Goal: Find specific page/section: Find specific page/section

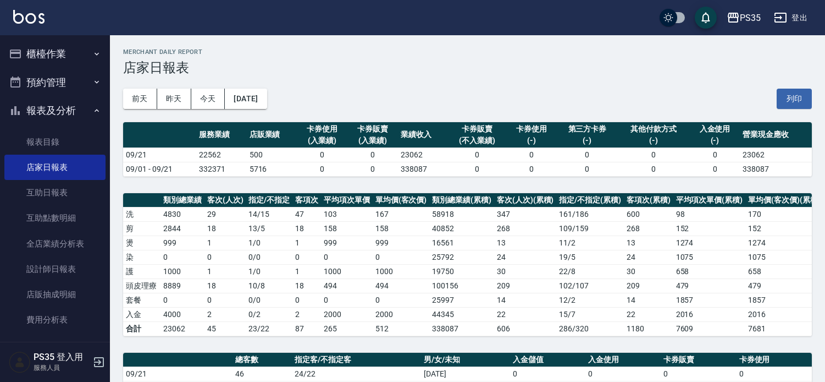
scroll to position [305, 0]
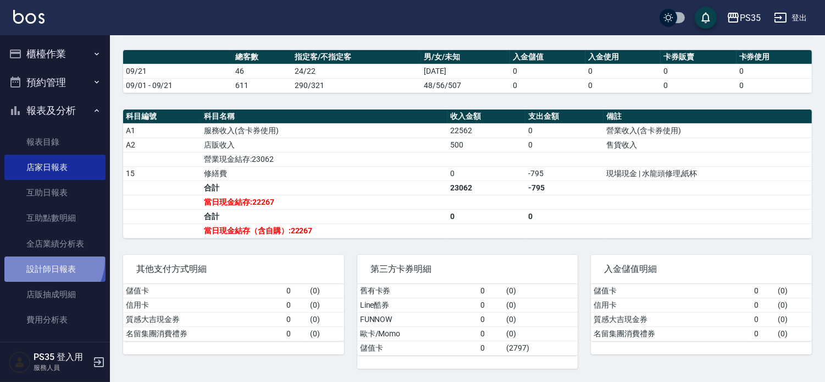
click at [51, 260] on link "設計師日報表" at bounding box center [54, 268] width 101 height 25
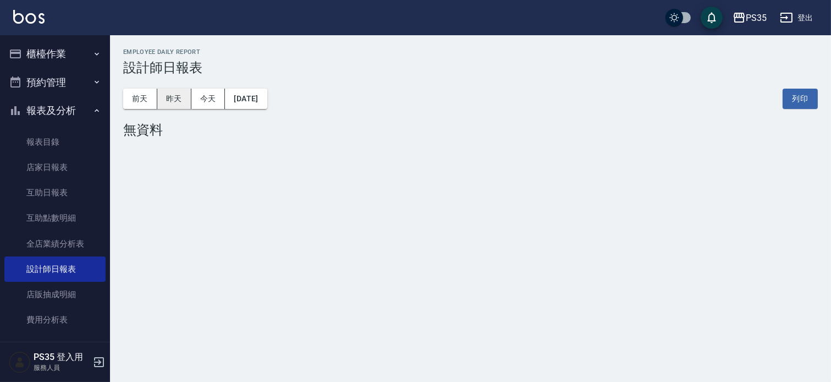
click at [180, 95] on button "昨天" at bounding box center [174, 99] width 34 height 20
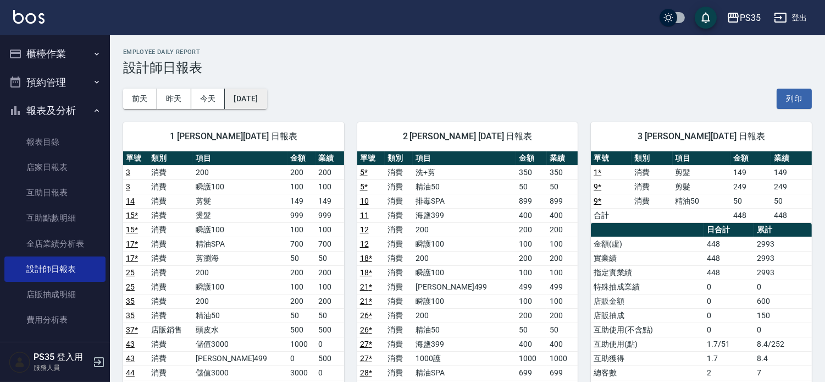
click at [251, 91] on button "[DATE]" at bounding box center [246, 99] width 42 height 20
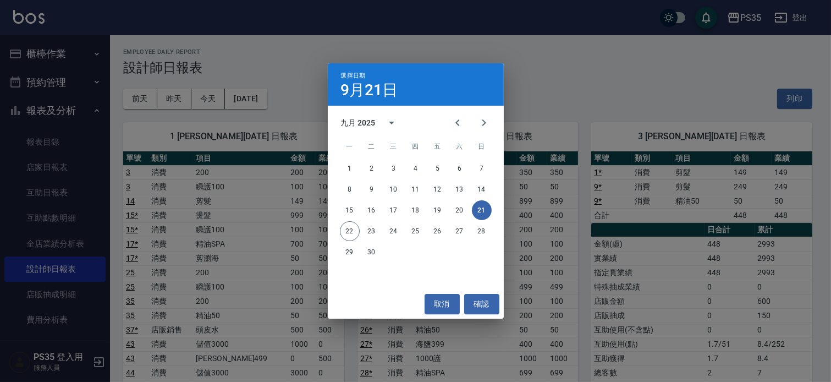
click at [557, 68] on div "選擇日期 [DATE] 九月 2025 一 二 三 四 五 六 日 1 2 3 4 5 6 7 8 9 10 11 12 13 14 15 16 17 18 …" at bounding box center [415, 191] width 831 height 382
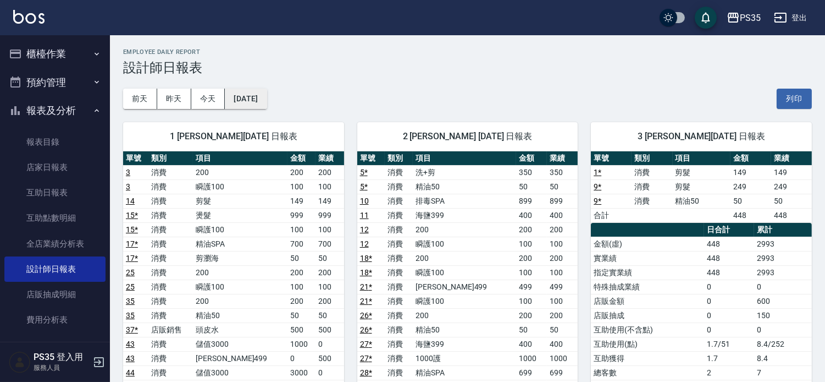
click at [240, 98] on button "[DATE]" at bounding box center [246, 99] width 42 height 20
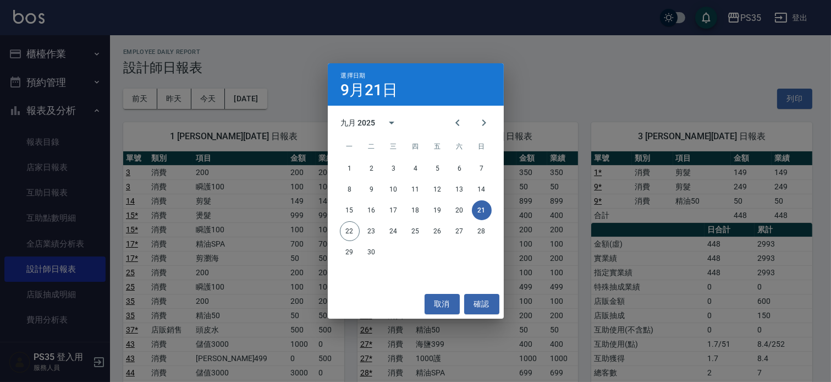
click at [454, 118] on icon "Previous month" at bounding box center [457, 122] width 13 height 13
click at [414, 231] on button "21" at bounding box center [416, 231] width 20 height 20
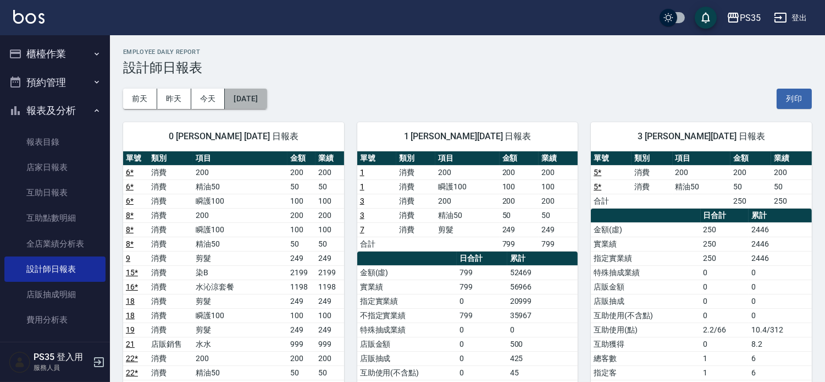
click at [259, 100] on button "[DATE]" at bounding box center [246, 99] width 42 height 20
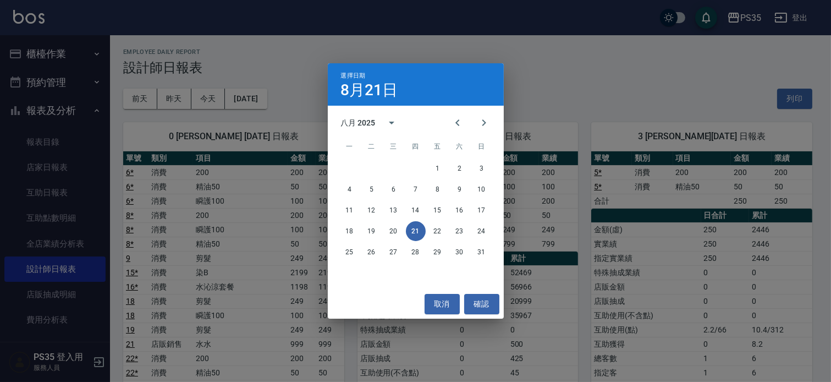
click at [570, 81] on div "選擇日期 [DATE] 八月 2025 一 二 三 四 五 六 日 1 2 3 4 5 6 7 8 9 10 11 12 13 14 15 16 17 18 …" at bounding box center [415, 191] width 831 height 382
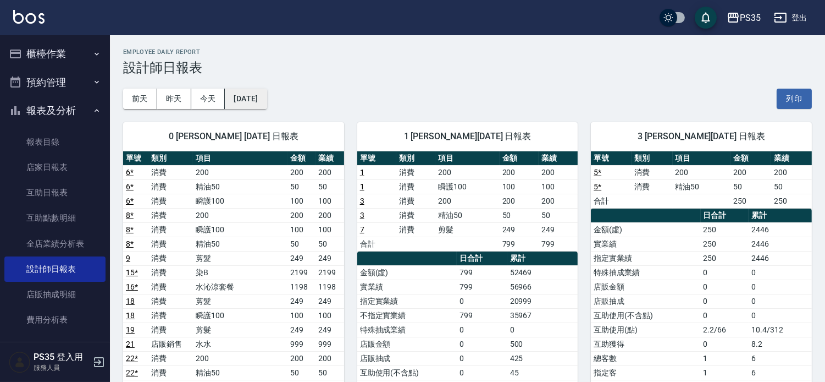
click at [253, 101] on button "[DATE]" at bounding box center [246, 99] width 42 height 20
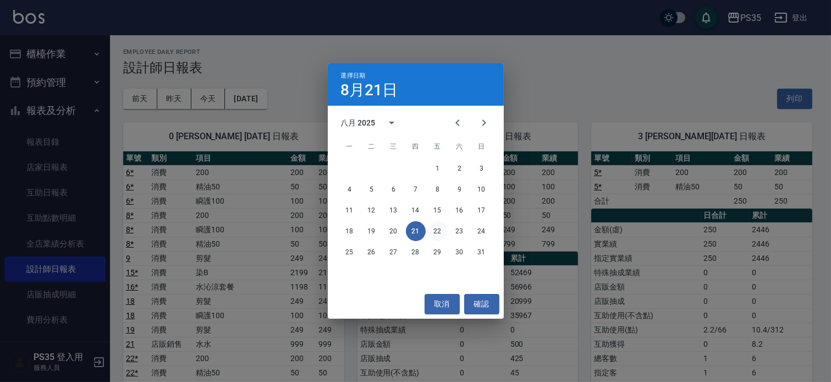
click at [433, 229] on button "22" at bounding box center [438, 231] width 20 height 20
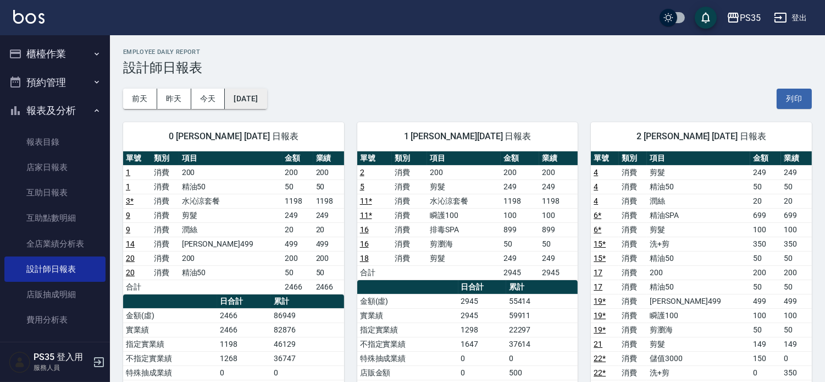
click at [263, 103] on button "[DATE]" at bounding box center [246, 99] width 42 height 20
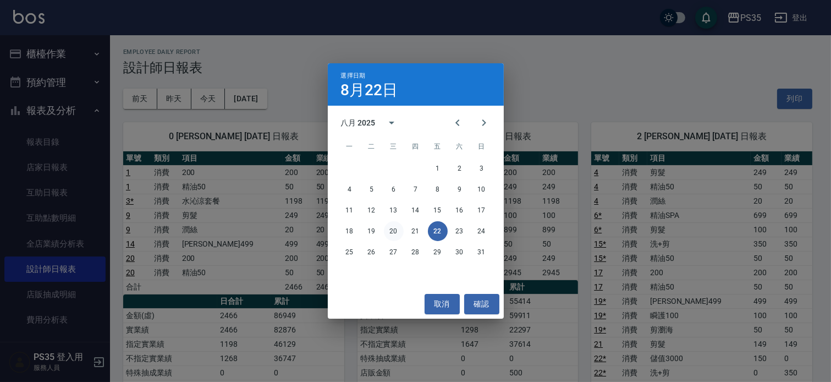
click at [393, 234] on button "20" at bounding box center [394, 231] width 20 height 20
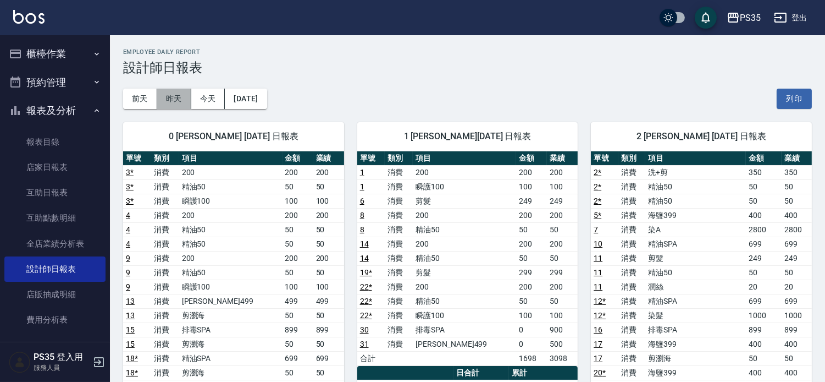
click at [182, 105] on button "昨天" at bounding box center [174, 99] width 34 height 20
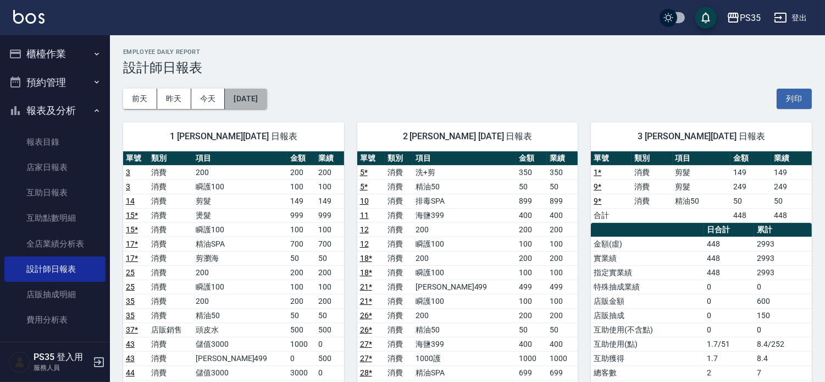
click at [267, 103] on button "[DATE]" at bounding box center [246, 99] width 42 height 20
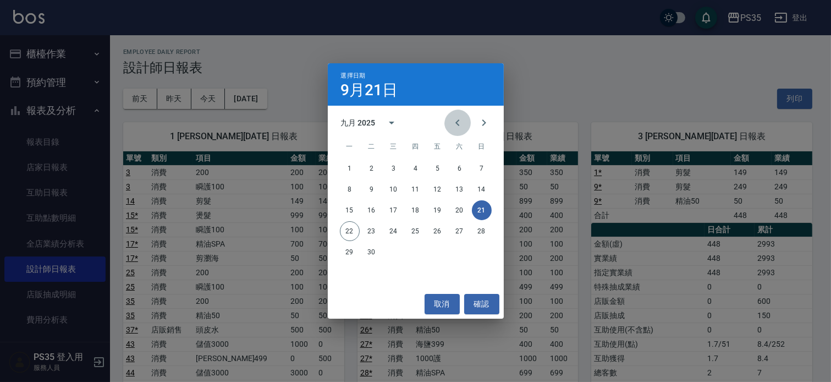
click at [444, 117] on button "Previous month" at bounding box center [457, 122] width 26 height 26
click at [385, 234] on button "20" at bounding box center [394, 231] width 20 height 20
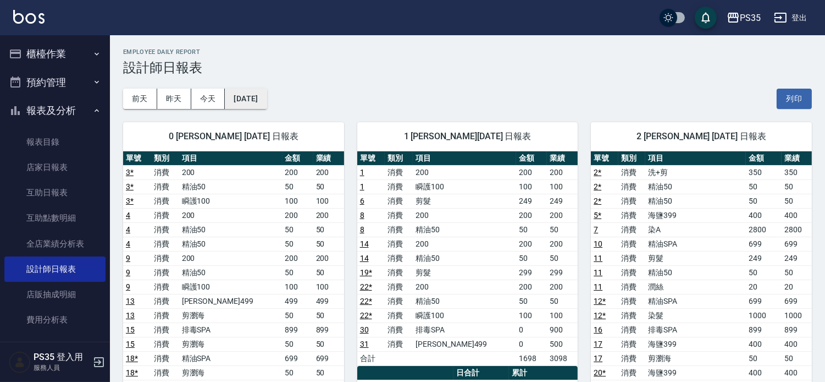
click at [267, 106] on button "[DATE]" at bounding box center [246, 99] width 42 height 20
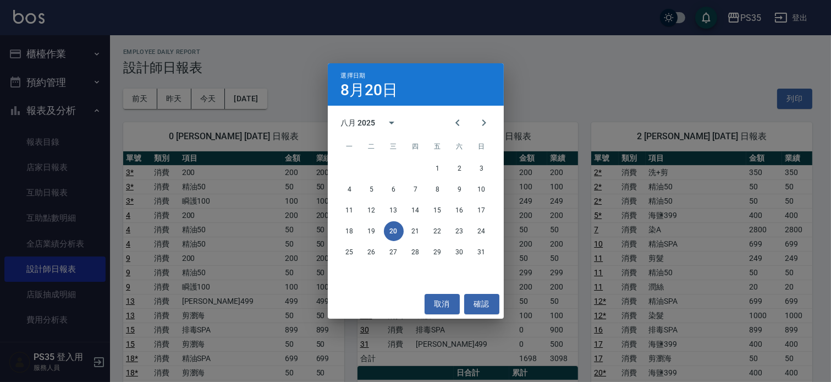
click at [263, 101] on div "選擇日期 [DATE] 八月 2025 一 二 三 四 五 六 日 1 2 3 4 5 6 7 8 9 10 11 12 13 14 15 16 17 18 …" at bounding box center [415, 191] width 831 height 382
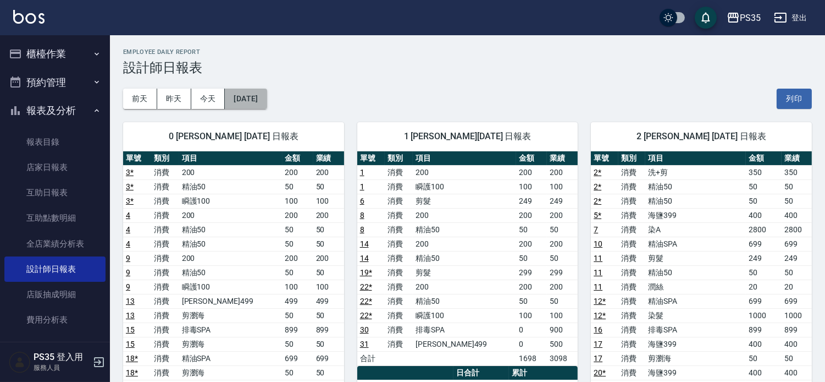
click at [243, 96] on button "[DATE]" at bounding box center [246, 99] width 42 height 20
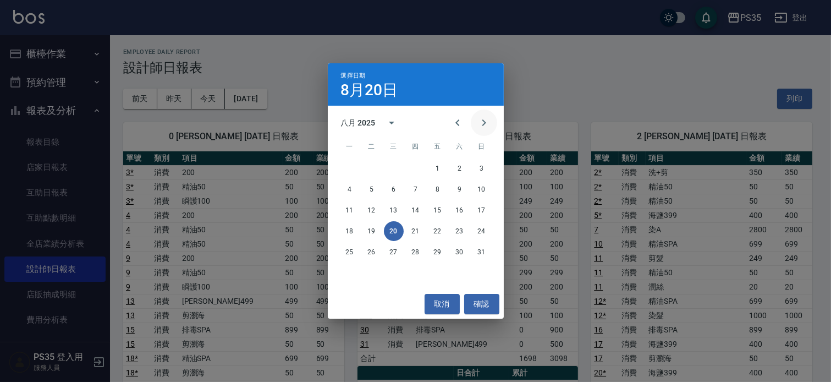
click at [473, 118] on button "Next month" at bounding box center [484, 122] width 26 height 26
click at [457, 207] on button "20" at bounding box center [460, 210] width 20 height 20
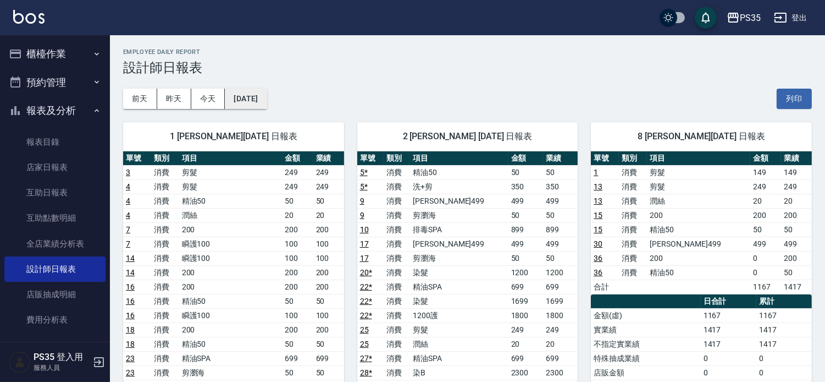
click at [267, 107] on button "[DATE]" at bounding box center [246, 99] width 42 height 20
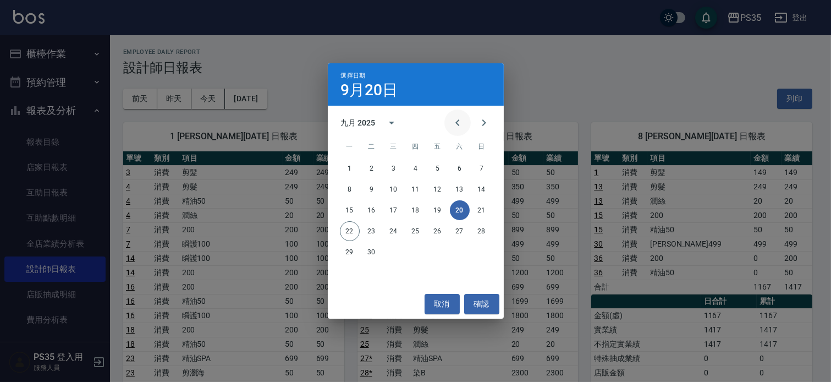
click at [455, 123] on icon "Previous month" at bounding box center [457, 122] width 4 height 7
click at [389, 232] on button "20" at bounding box center [394, 231] width 20 height 20
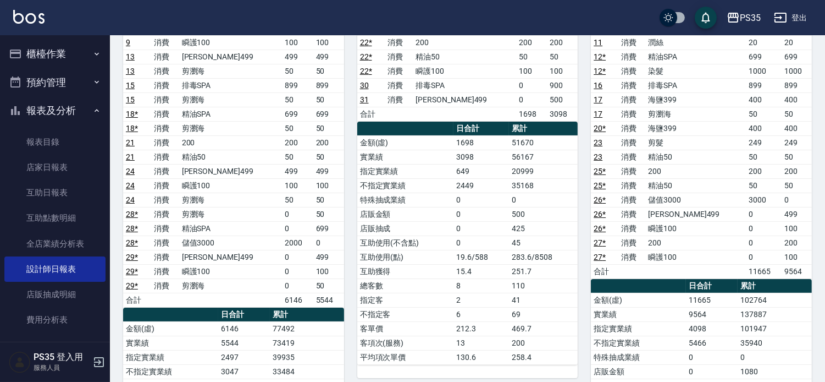
scroll to position [61, 0]
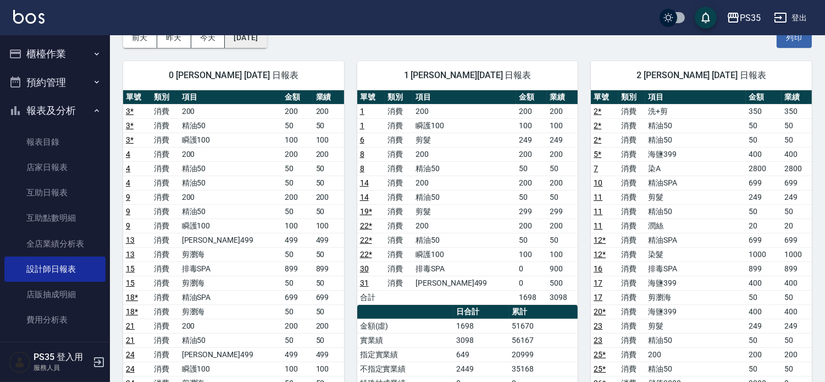
click at [267, 40] on button "[DATE]" at bounding box center [246, 37] width 42 height 20
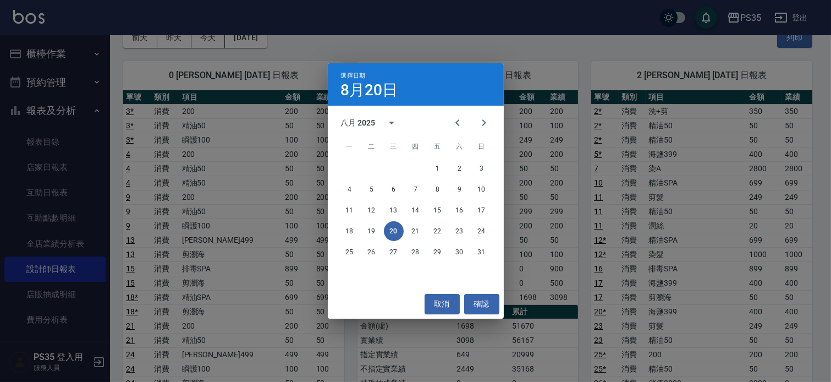
click at [584, 234] on div "選擇日期 [DATE] 八月 2025 一 二 三 四 五 六 日 1 2 3 4 5 6 7 8 9 10 11 12 13 14 15 16 17 18 …" at bounding box center [415, 191] width 831 height 382
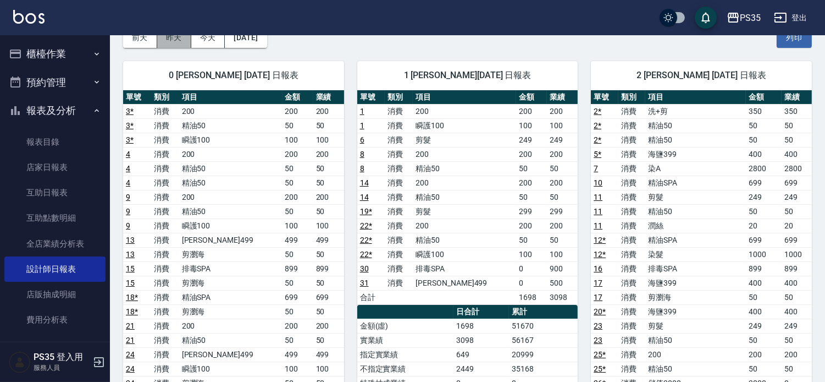
click at [163, 36] on button "昨天" at bounding box center [174, 37] width 34 height 20
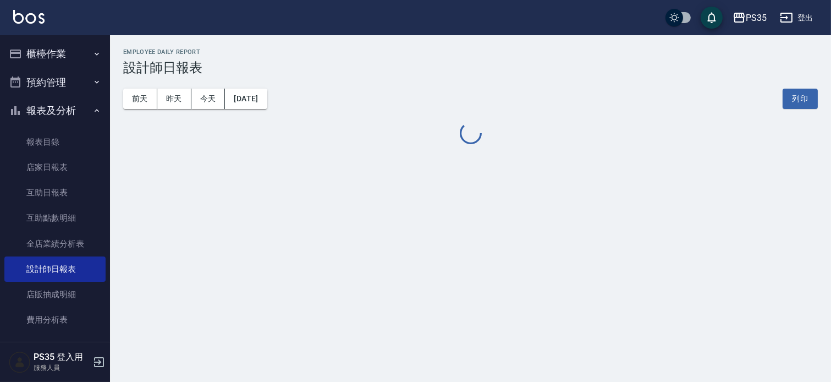
click at [47, 194] on link "互助日報表" at bounding box center [54, 192] width 101 height 25
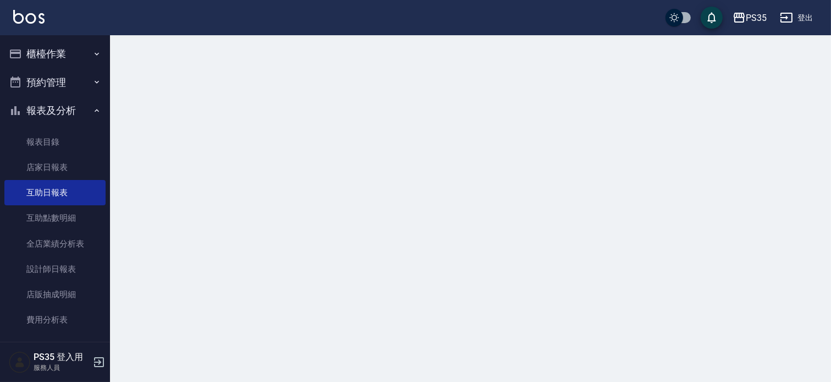
click at [175, 91] on div at bounding box center [415, 191] width 831 height 382
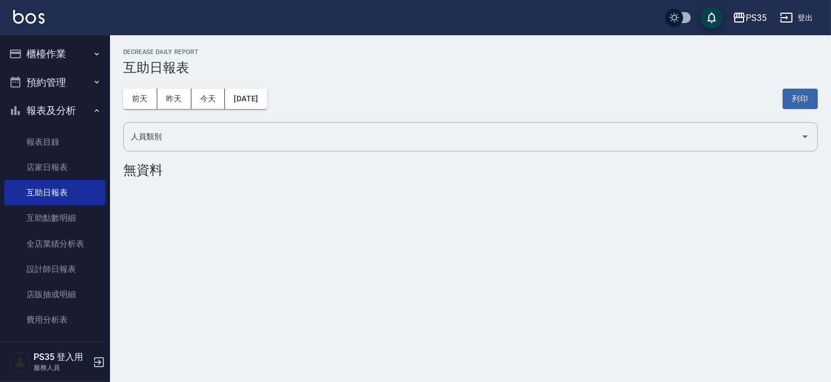
click at [175, 91] on button "昨天" at bounding box center [174, 99] width 34 height 20
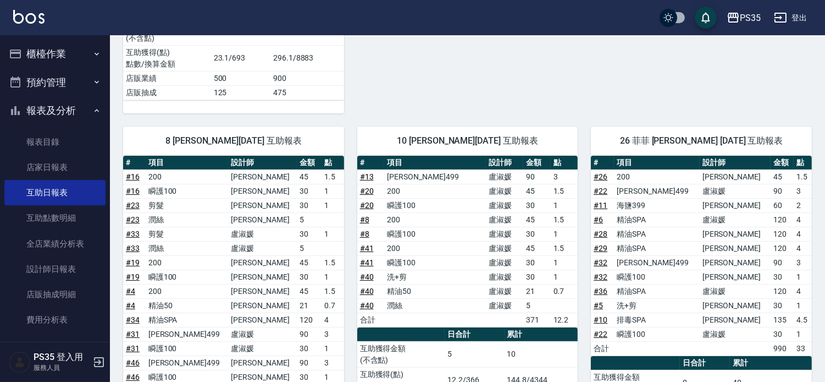
scroll to position [327, 0]
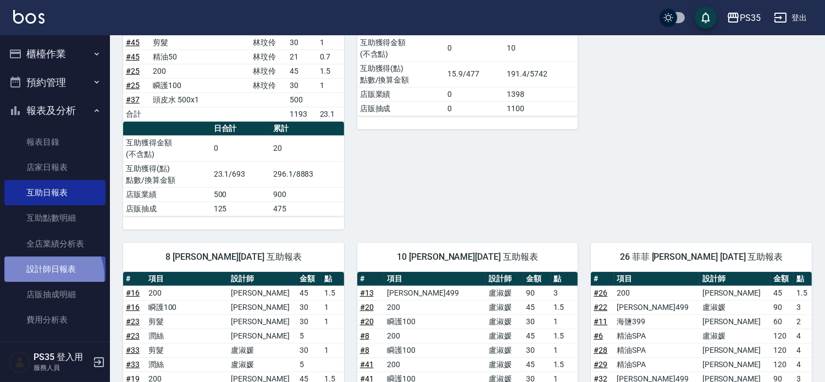
click at [45, 277] on link "設計師日報表" at bounding box center [54, 268] width 101 height 25
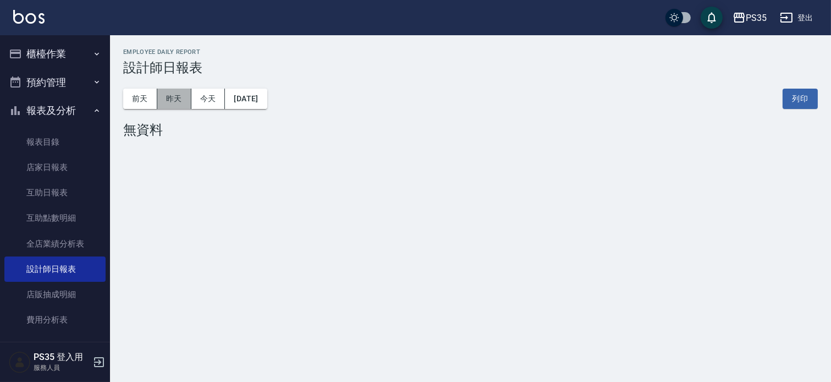
click at [189, 98] on button "昨天" at bounding box center [174, 99] width 34 height 20
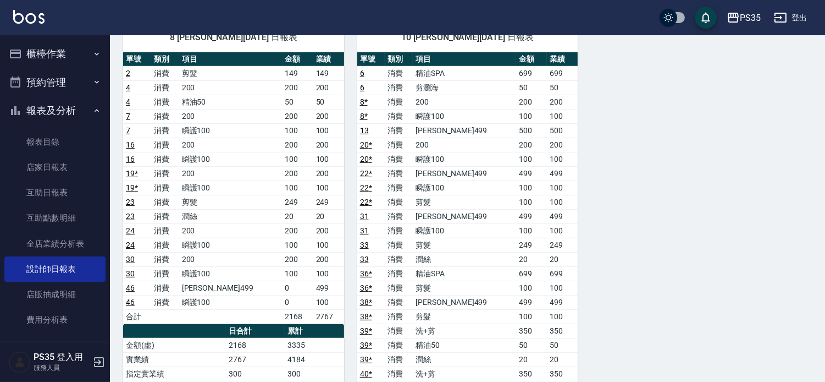
scroll to position [733, 0]
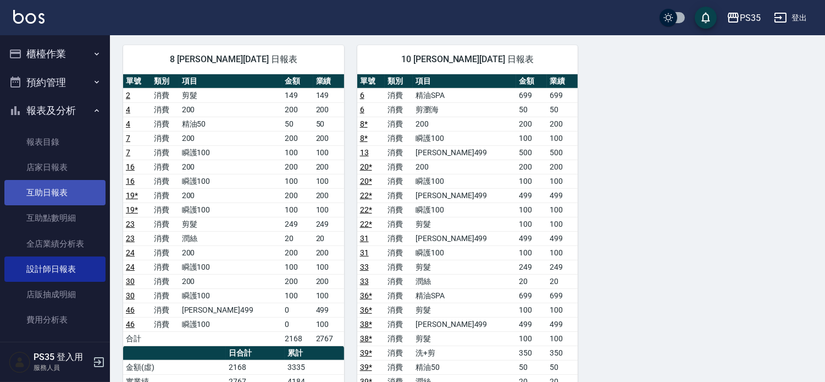
click at [62, 191] on link "互助日報表" at bounding box center [54, 192] width 101 height 25
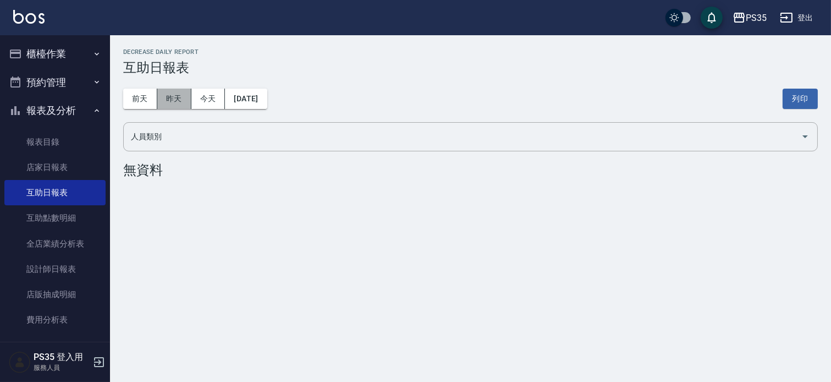
click at [173, 97] on button "昨天" at bounding box center [174, 99] width 34 height 20
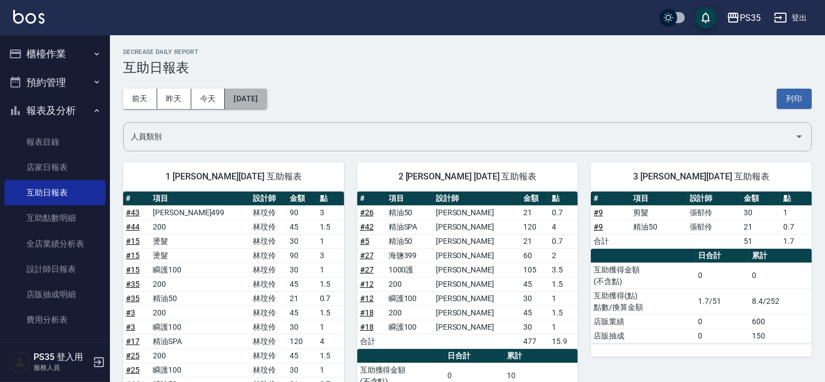
click at [263, 99] on button "[DATE]" at bounding box center [246, 99] width 42 height 20
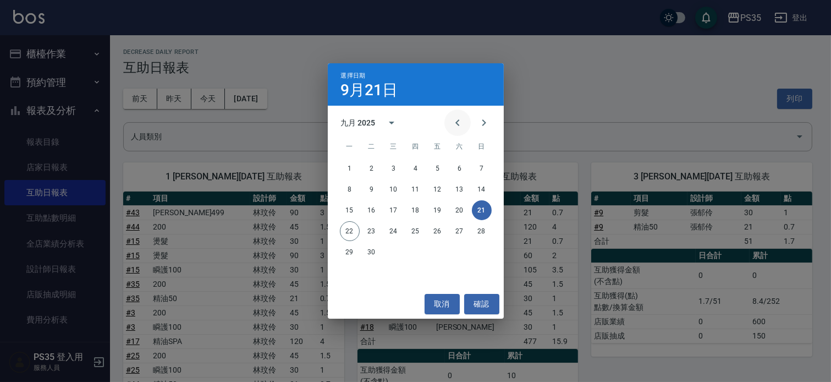
click at [451, 123] on icon "Previous month" at bounding box center [457, 122] width 13 height 13
click at [411, 227] on button "21" at bounding box center [416, 231] width 20 height 20
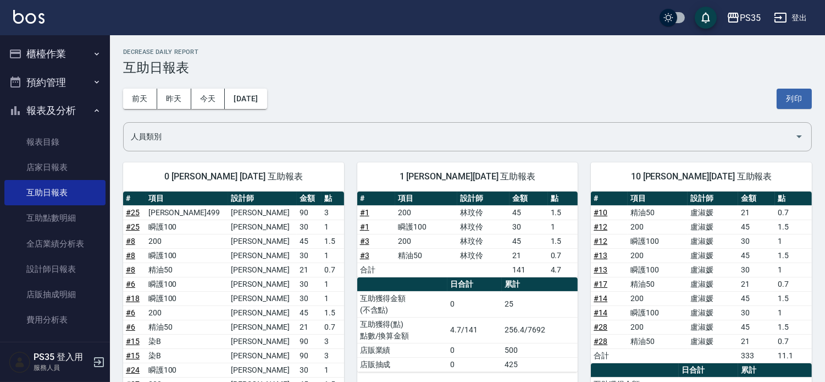
click at [262, 113] on div "[DATE] [DATE] [DATE] [DATE] 列印" at bounding box center [467, 98] width 689 height 47
click at [264, 107] on button "[DATE]" at bounding box center [246, 99] width 42 height 20
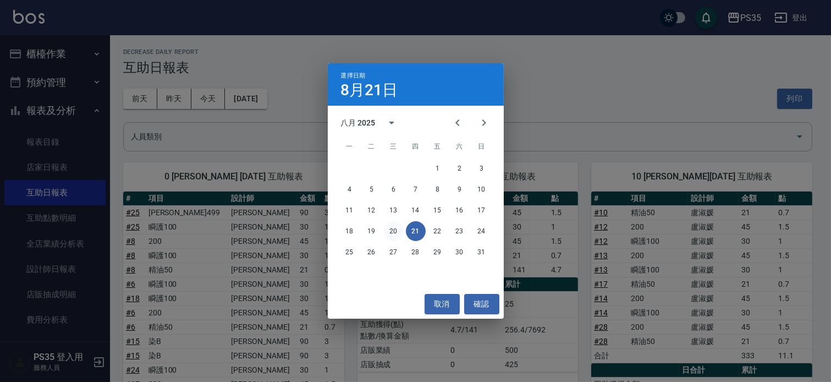
click at [392, 224] on button "20" at bounding box center [394, 231] width 20 height 20
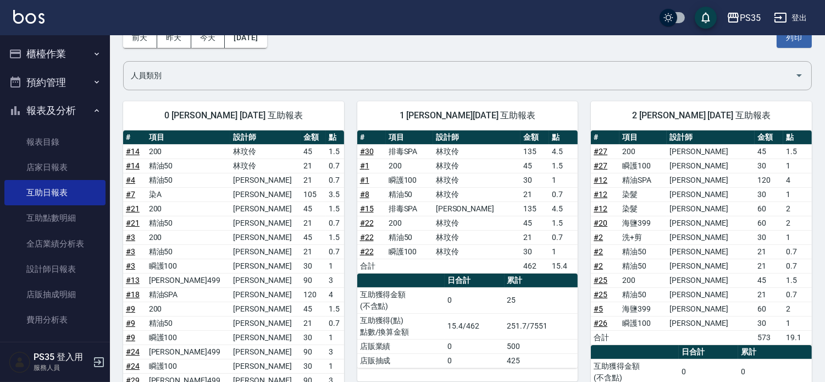
scroll to position [122, 0]
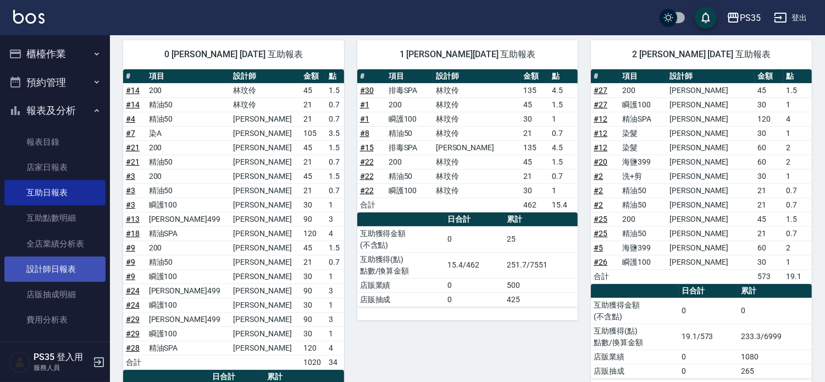
click at [19, 280] on link "設計師日報表" at bounding box center [54, 268] width 101 height 25
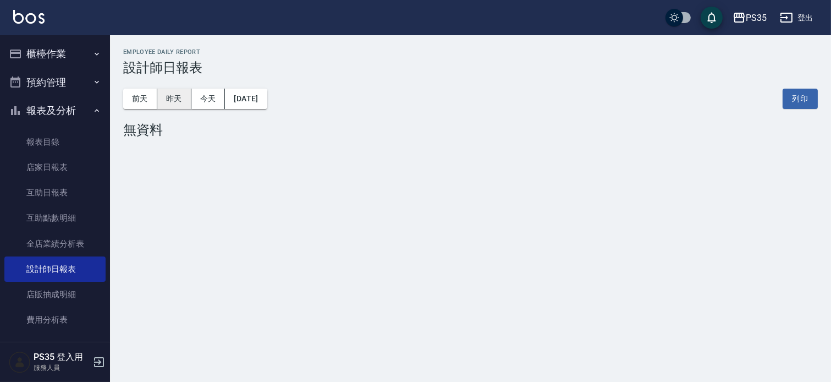
click at [169, 97] on button "昨天" at bounding box center [174, 99] width 34 height 20
